Goal: Find specific page/section: Find specific page/section

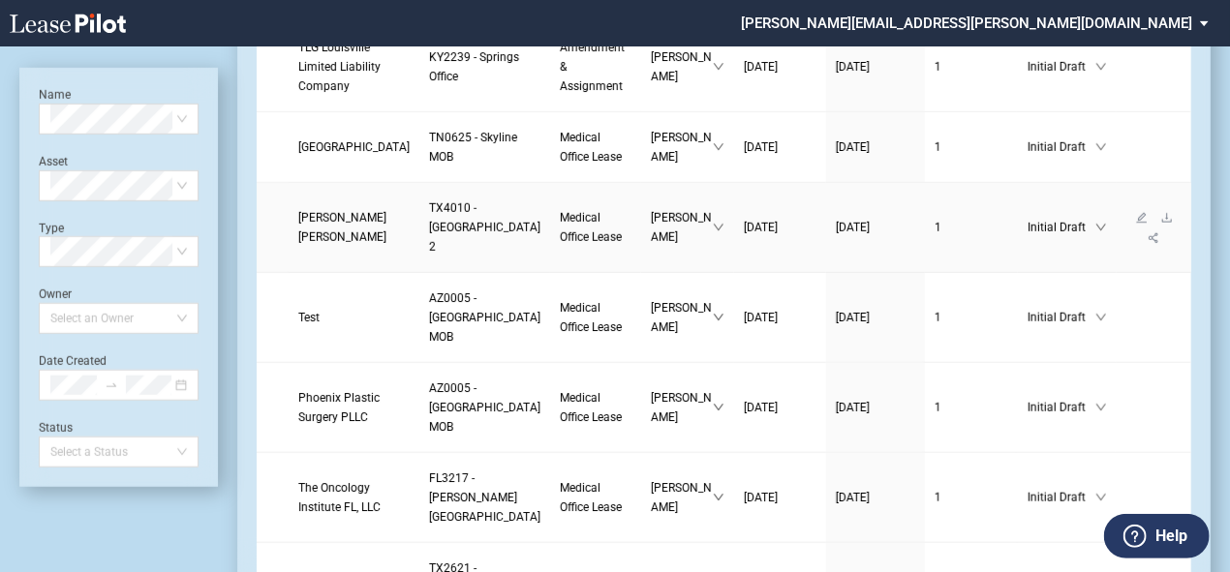
scroll to position [775, 0]
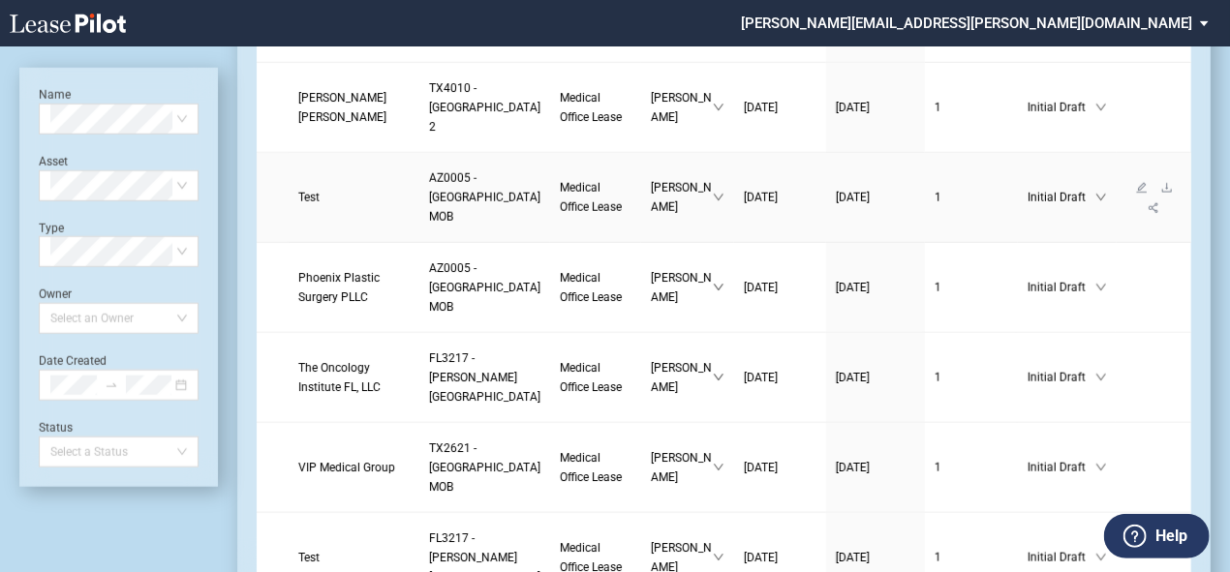
click at [310, 204] on span "Test" at bounding box center [308, 198] width 21 height 14
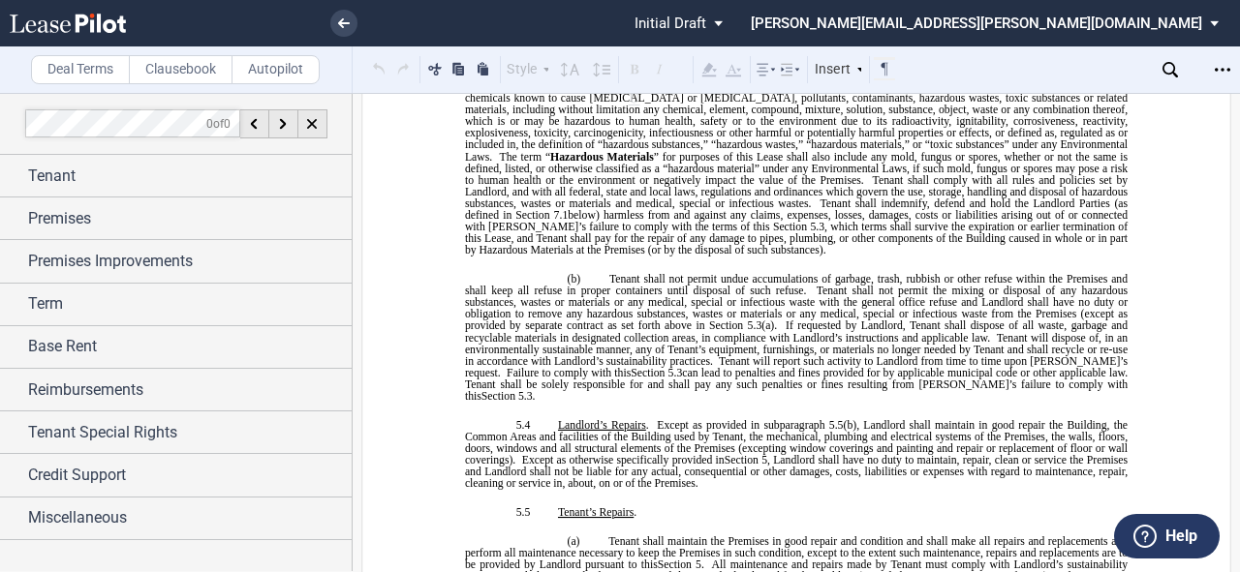
scroll to position [6353, 0]
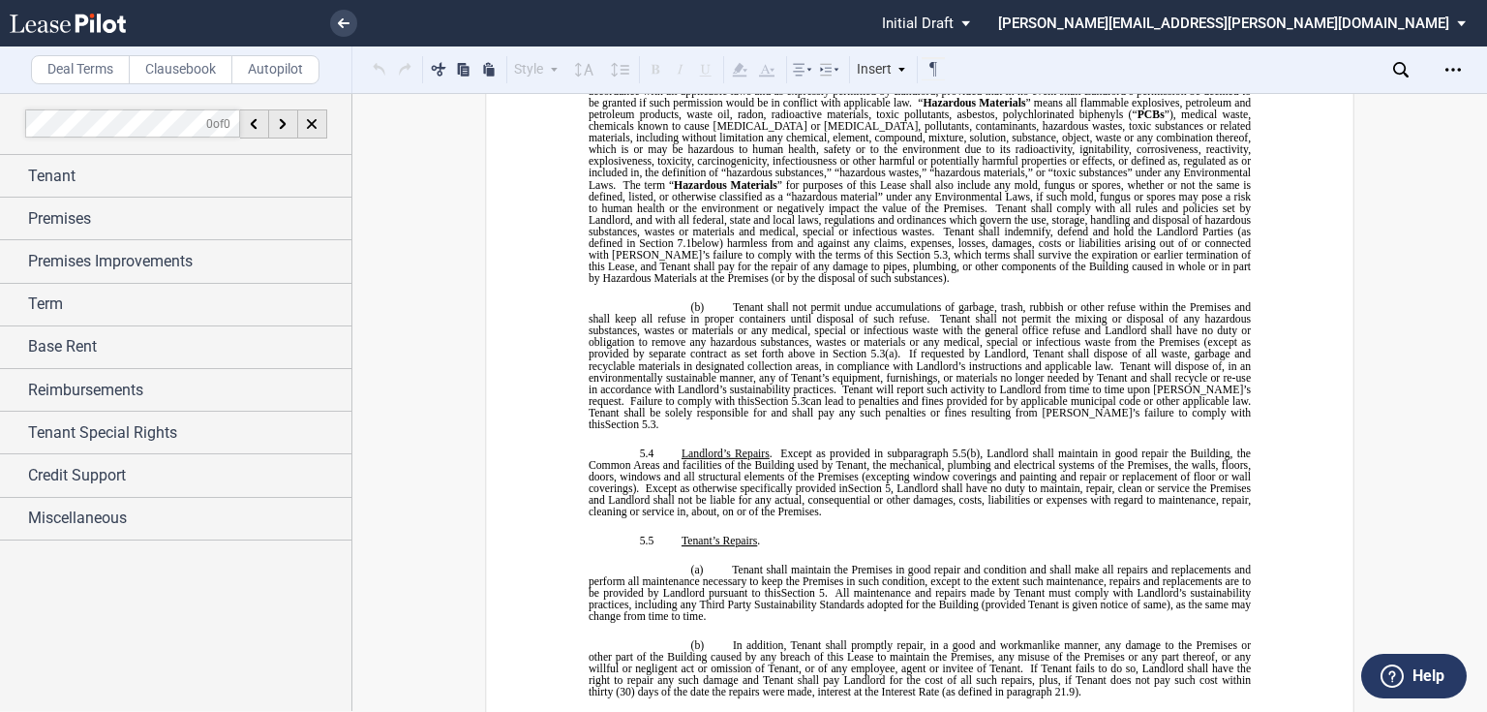
click at [197, 70] on label "Clausebook" at bounding box center [181, 69] width 104 height 29
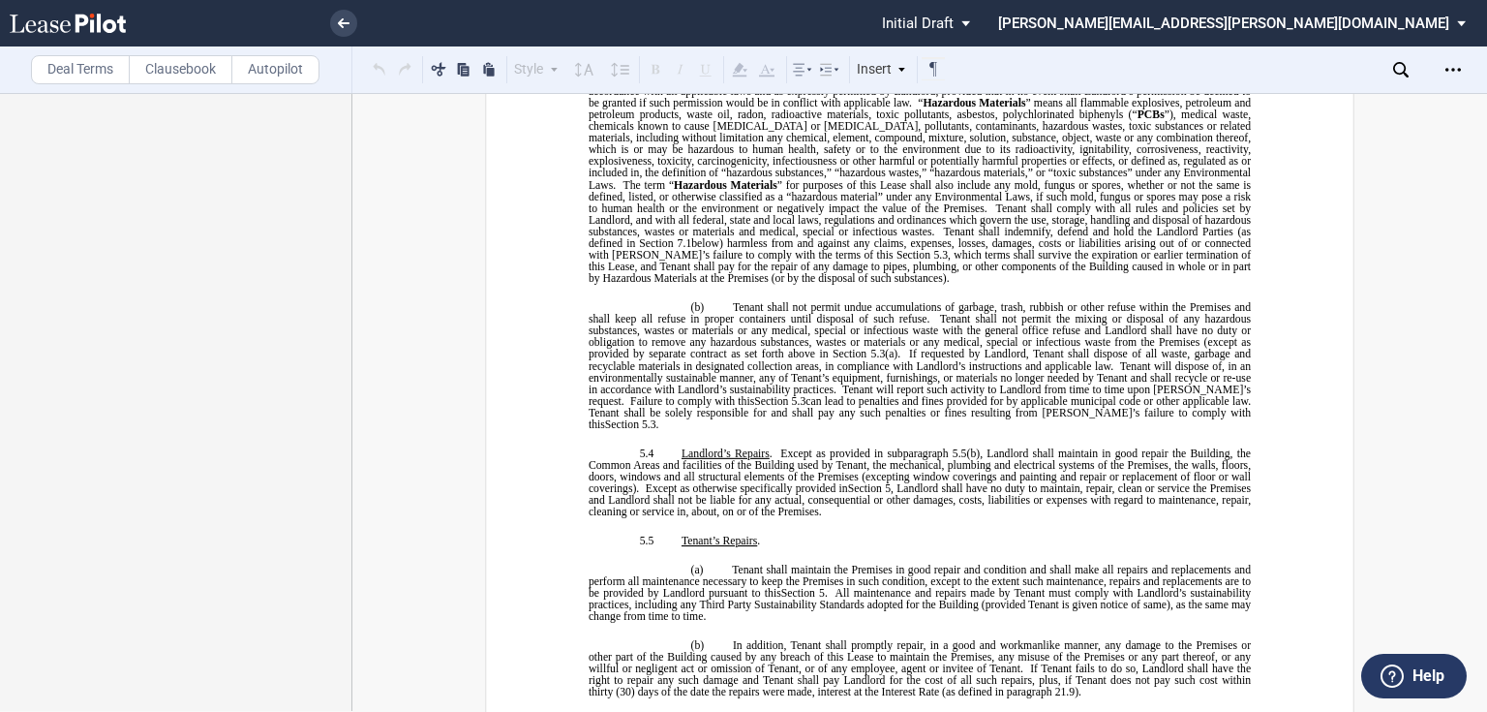
click at [265, 76] on label "Autopilot" at bounding box center [275, 69] width 88 height 29
click at [199, 72] on label "Clausebook" at bounding box center [181, 69] width 104 height 29
